Goal: Use online tool/utility: Use online tool/utility

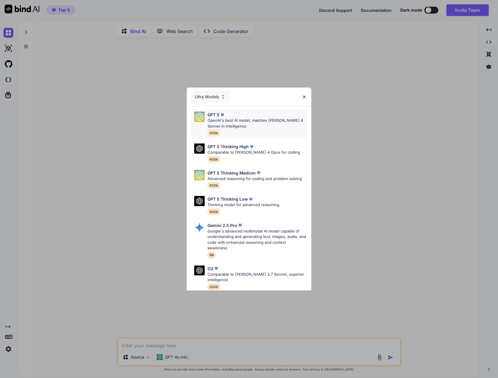
type textarea "x"
click at [10, 348] on div "Ultra Models GPT 5 OpenAI's best AI model, matches [PERSON_NAME] 4 Sonnet in In…" at bounding box center [249, 189] width 498 height 378
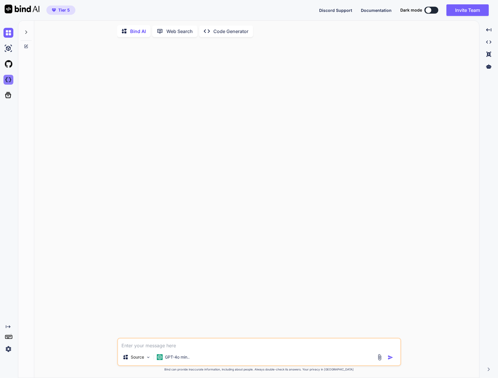
click at [4, 79] on img at bounding box center [8, 80] width 10 height 10
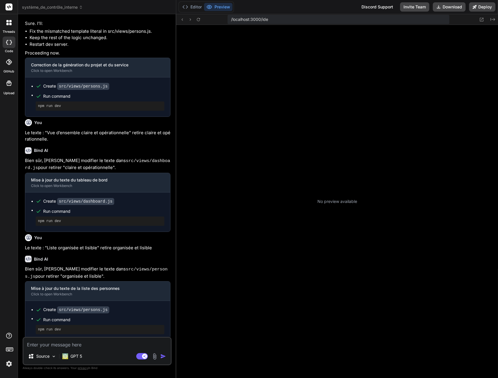
scroll to position [44, 0]
type textarea "x"
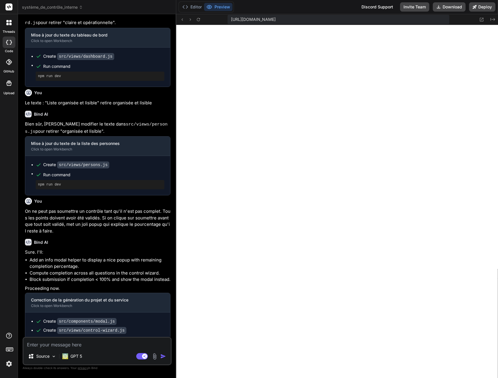
scroll to position [447, 0]
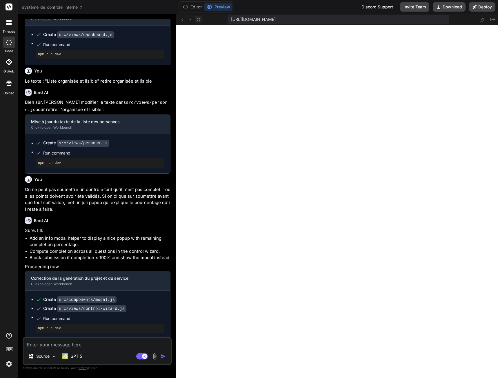
click at [198, 19] on icon at bounding box center [198, 19] width 5 height 5
